Goal: Find specific page/section: Find specific page/section

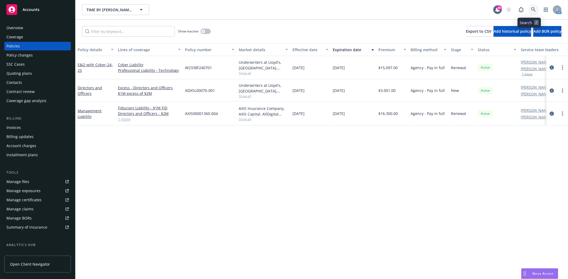
click at [529, 6] on link at bounding box center [533, 9] width 11 height 11
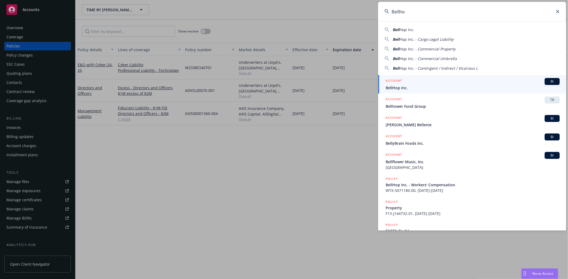
type input "Bellho"
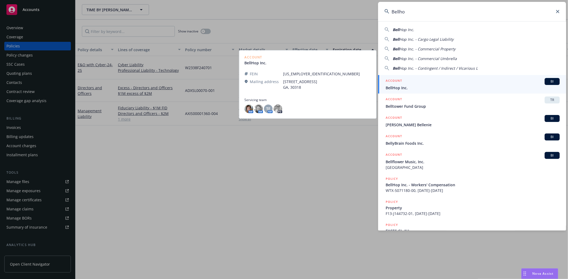
click at [409, 88] on span "BellHop Inc." at bounding box center [473, 88] width 174 height 6
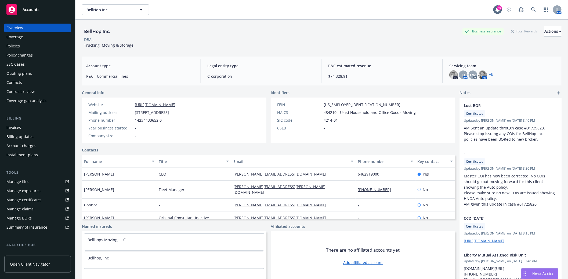
click at [16, 47] on div "Policies" at bounding box center [12, 46] width 13 height 9
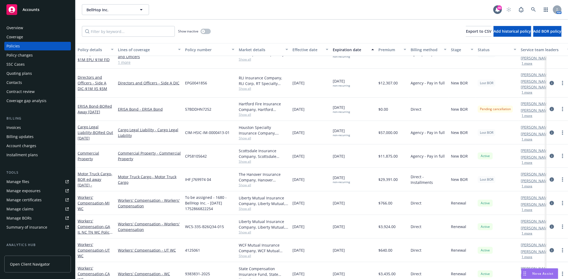
scroll to position [113, 0]
